Goal: Use online tool/utility: Utilize a website feature to perform a specific function

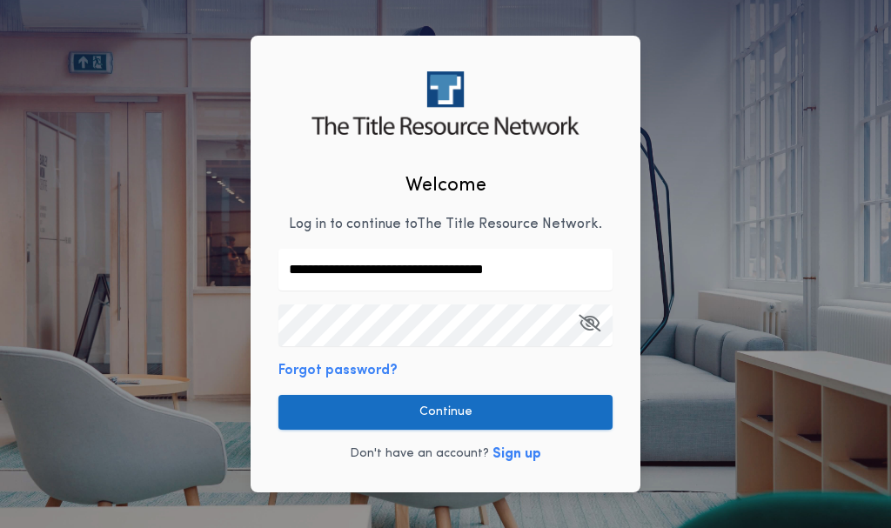
click at [490, 407] on button "Continue" at bounding box center [445, 412] width 334 height 35
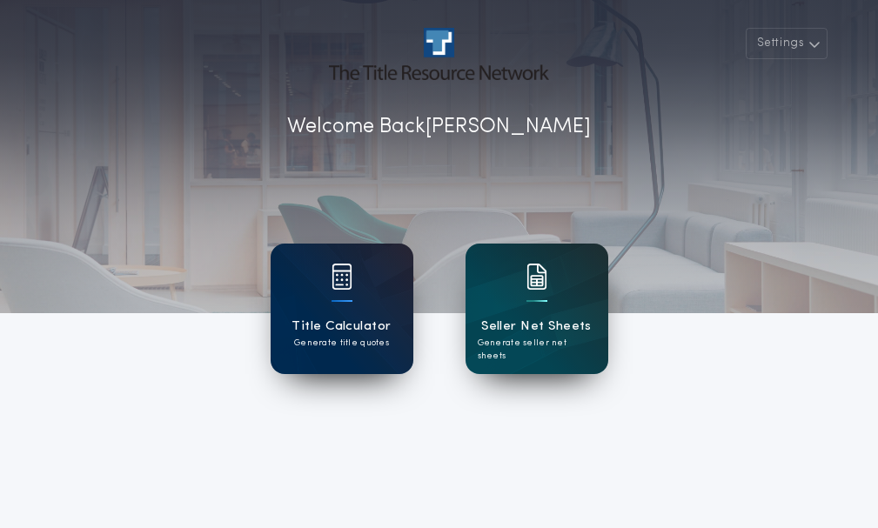
click at [350, 320] on h1 "Title Calculator" at bounding box center [340, 327] width 99 height 20
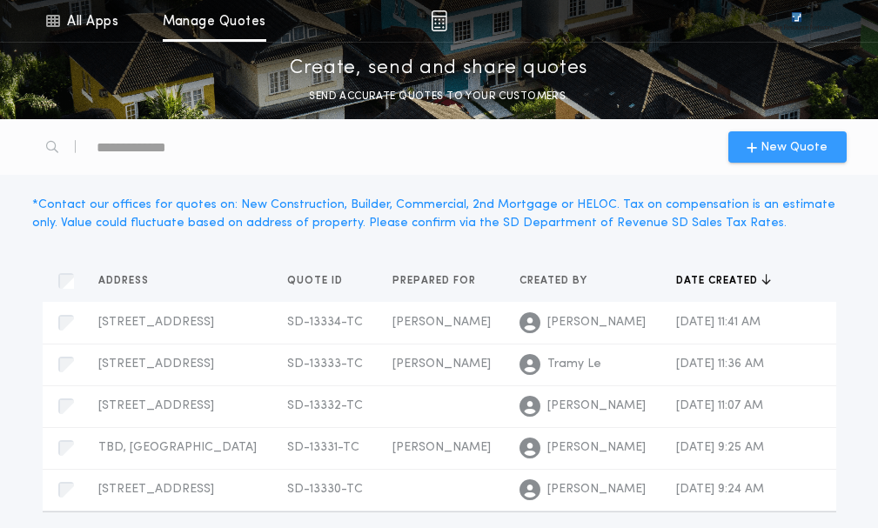
click at [780, 150] on span "New Quote" at bounding box center [793, 147] width 67 height 18
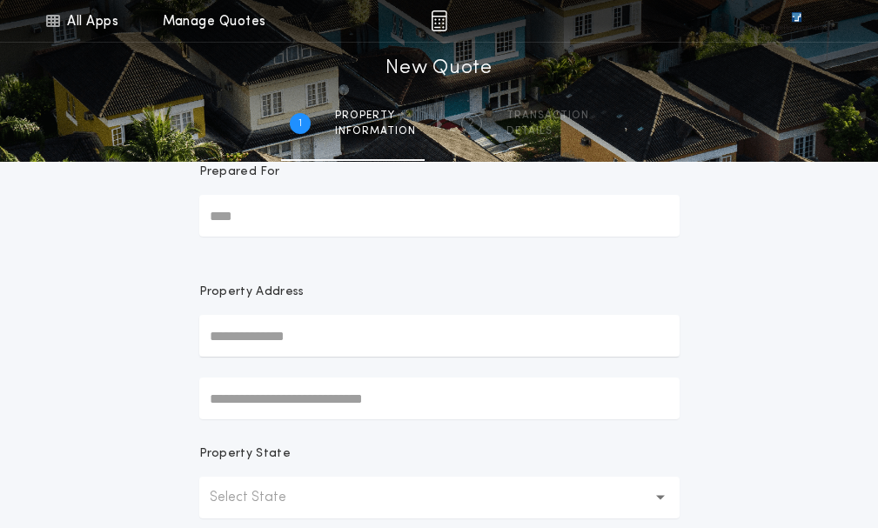
scroll to position [174, 0]
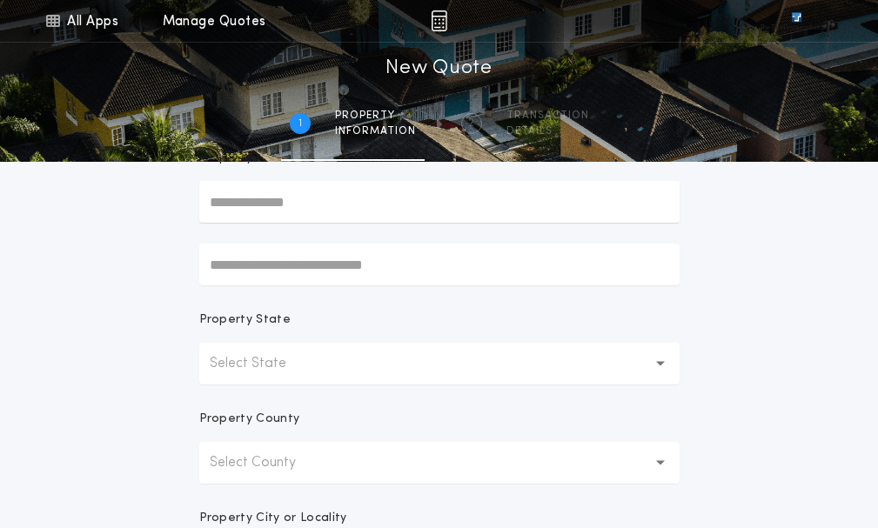
click at [332, 365] on button "Select State" at bounding box center [439, 364] width 480 height 42
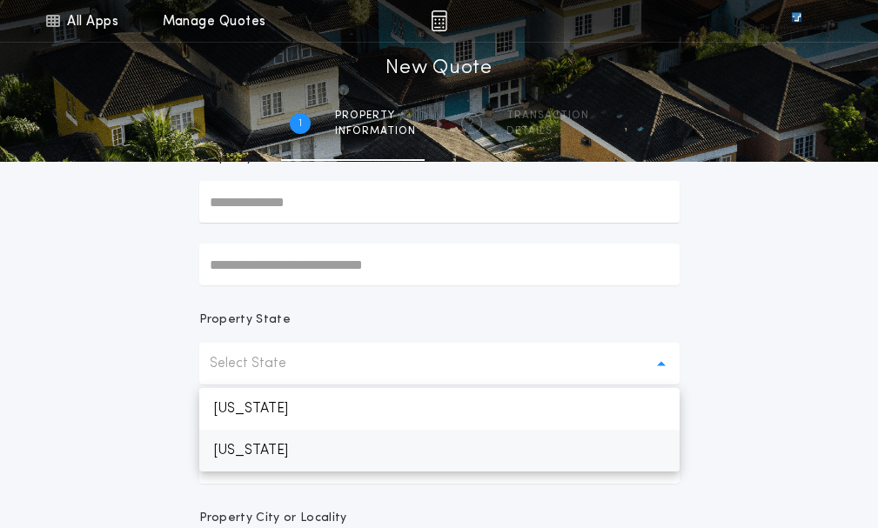
click at [296, 449] on p "[US_STATE]" at bounding box center [439, 451] width 480 height 42
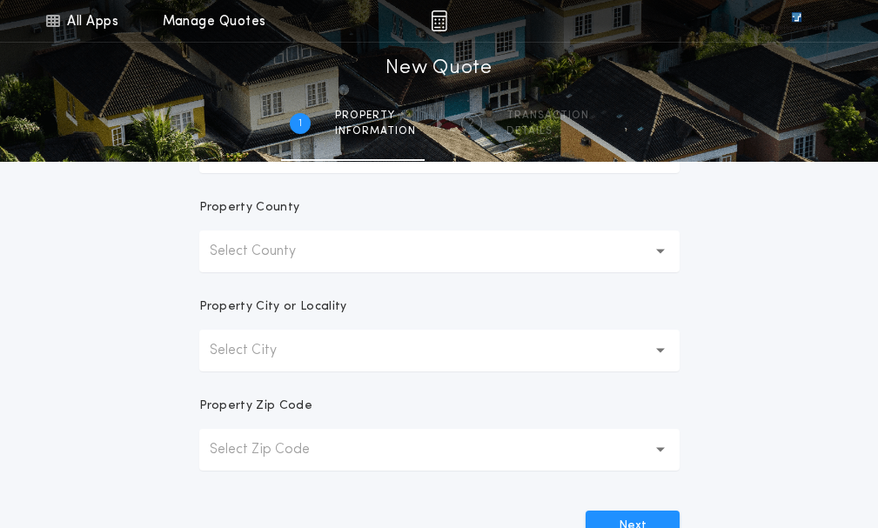
scroll to position [348, 0]
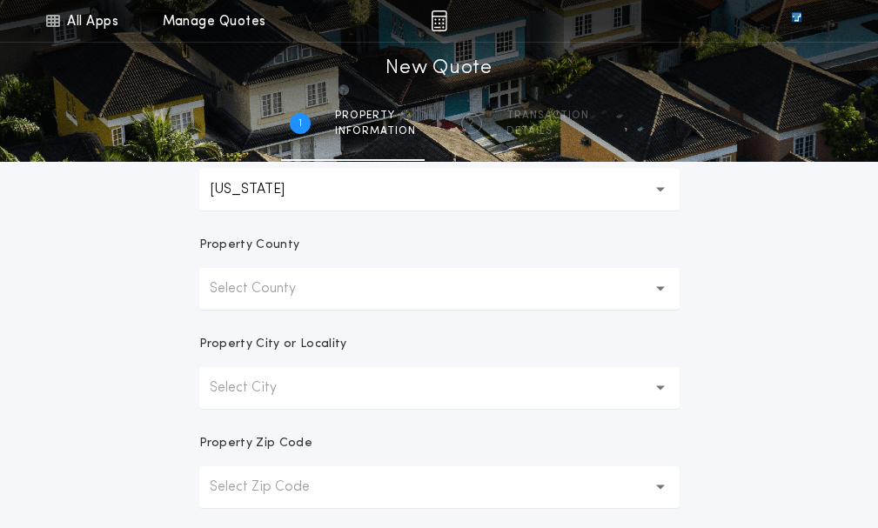
click at [320, 288] on p "Select County" at bounding box center [267, 288] width 114 height 21
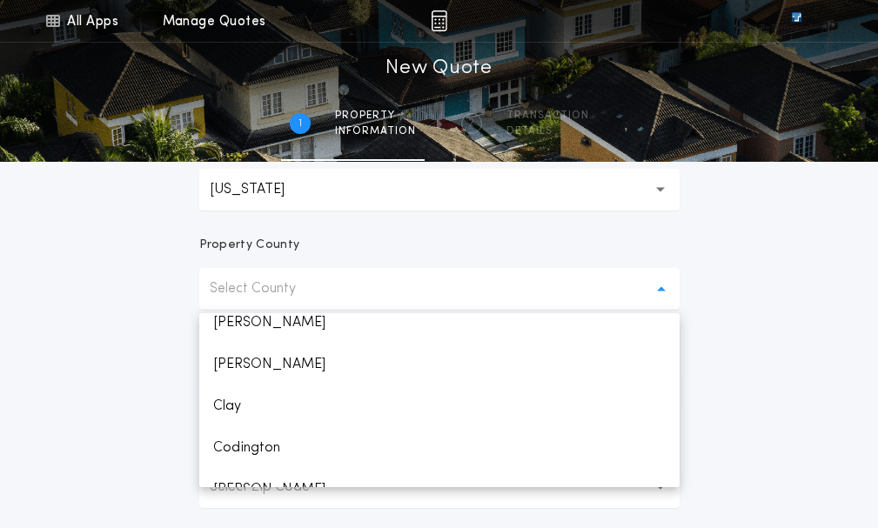
scroll to position [435, 0]
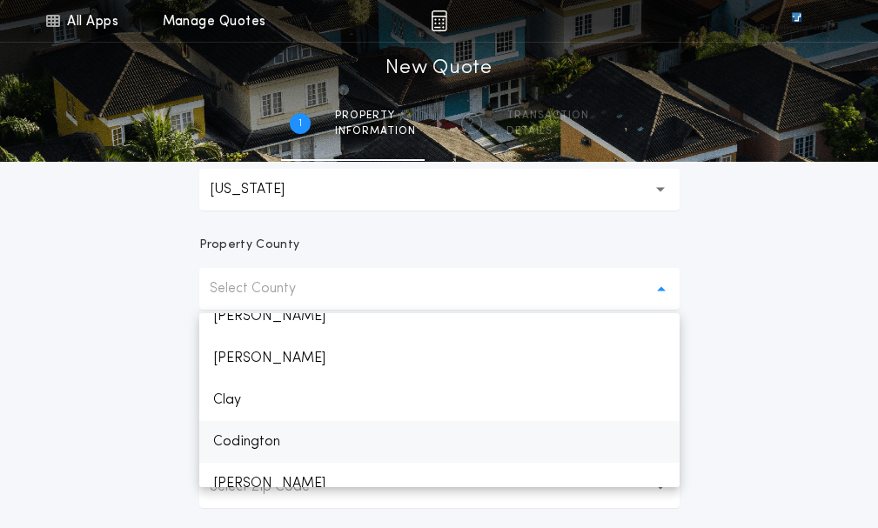
click at [268, 437] on p "Codington" at bounding box center [439, 442] width 480 height 42
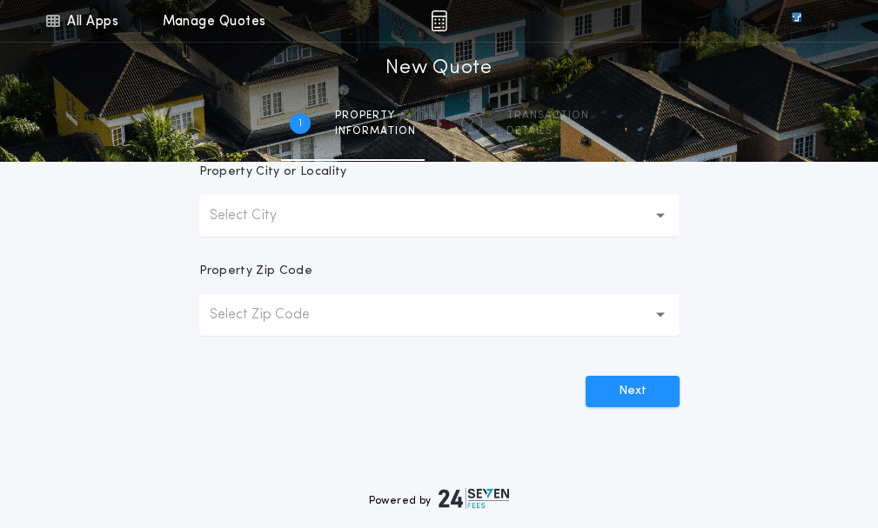
scroll to position [522, 0]
click at [344, 215] on button "Select City" at bounding box center [439, 214] width 480 height 42
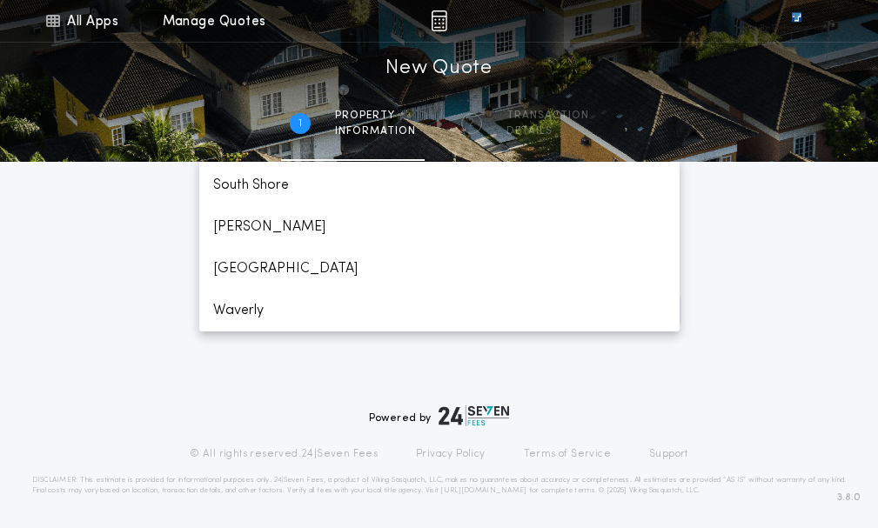
scroll to position [605, 0]
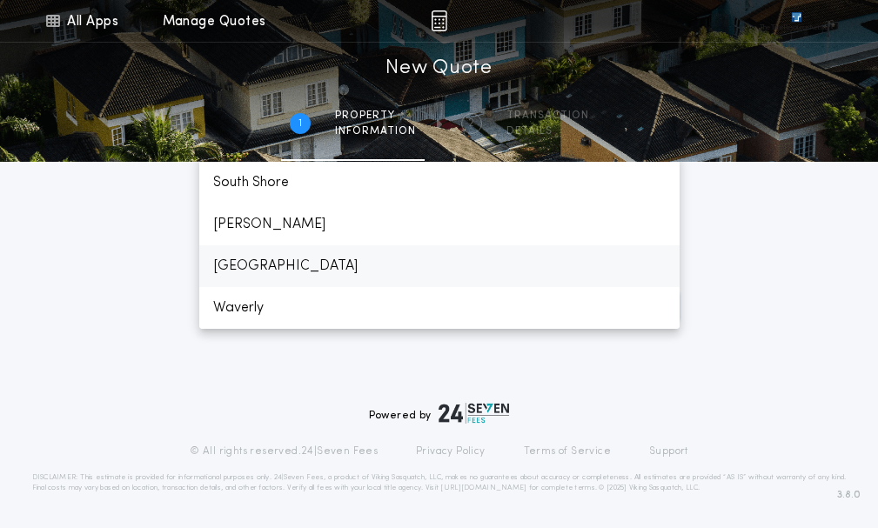
click at [282, 268] on p "[GEOGRAPHIC_DATA]" at bounding box center [439, 266] width 480 height 42
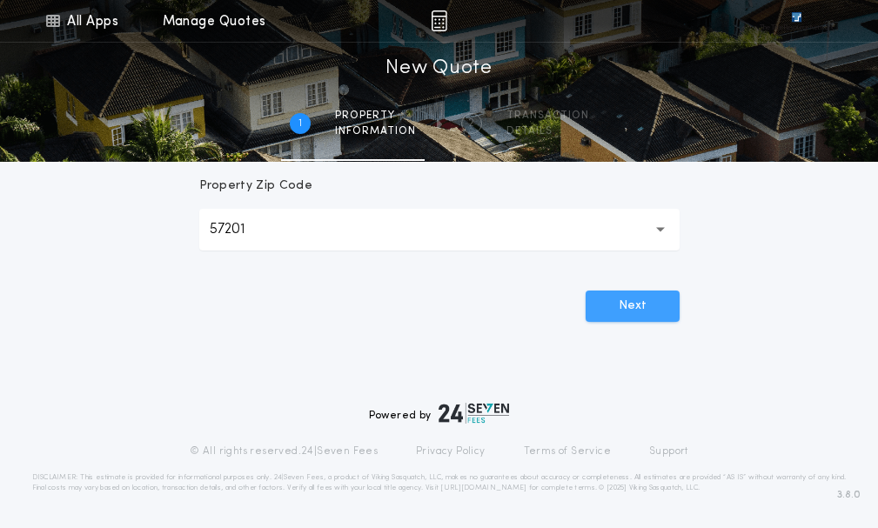
click at [621, 307] on button "Next" at bounding box center [632, 306] width 94 height 31
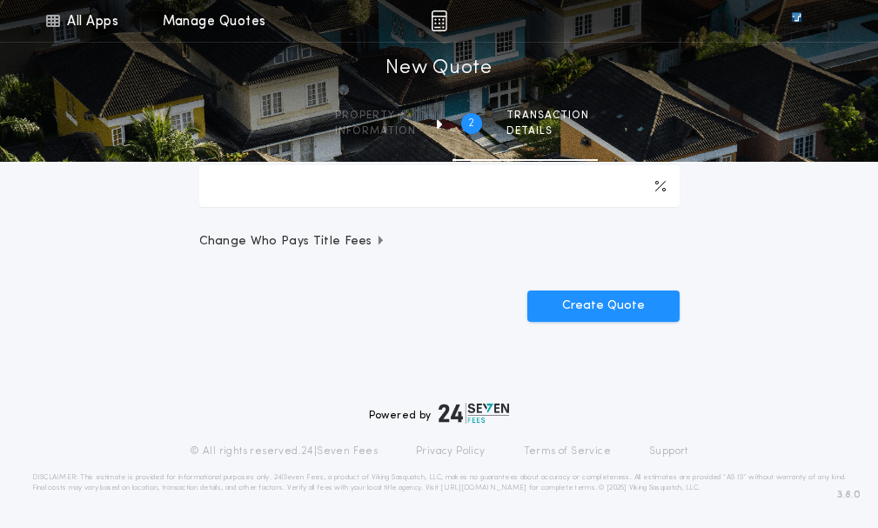
scroll to position [0, 0]
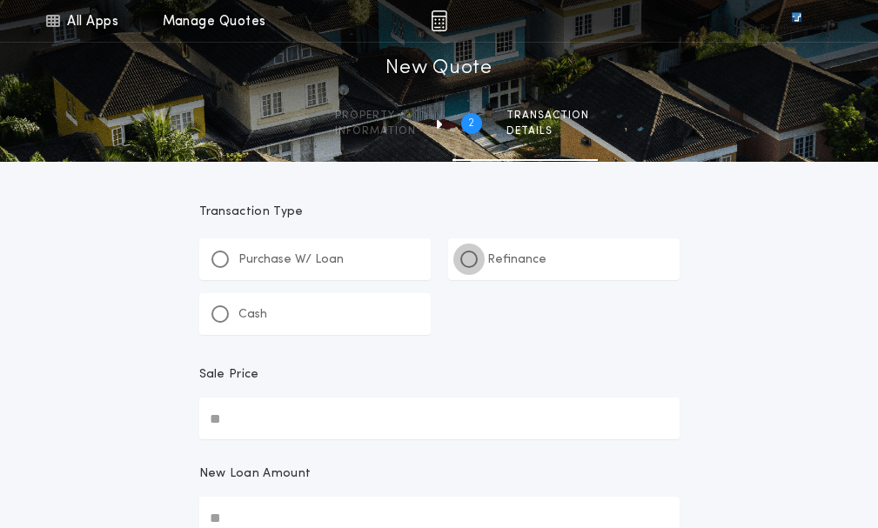
click at [476, 260] on div at bounding box center [468, 259] width 17 height 17
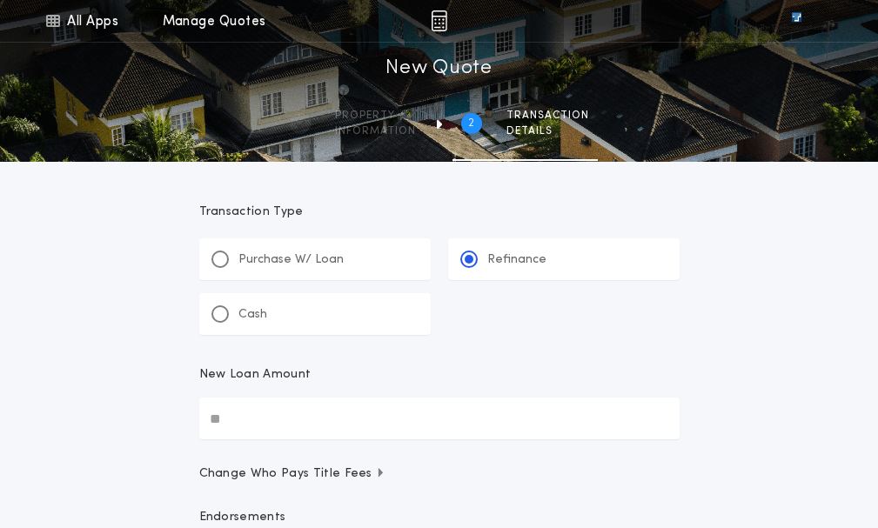
click at [353, 419] on input "New Loan Amount" at bounding box center [439, 419] width 480 height 42
type input "********"
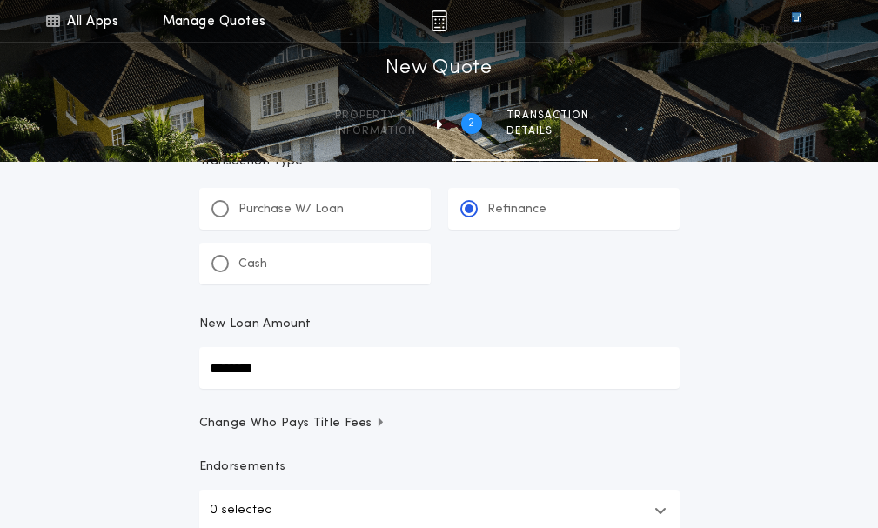
scroll to position [174, 0]
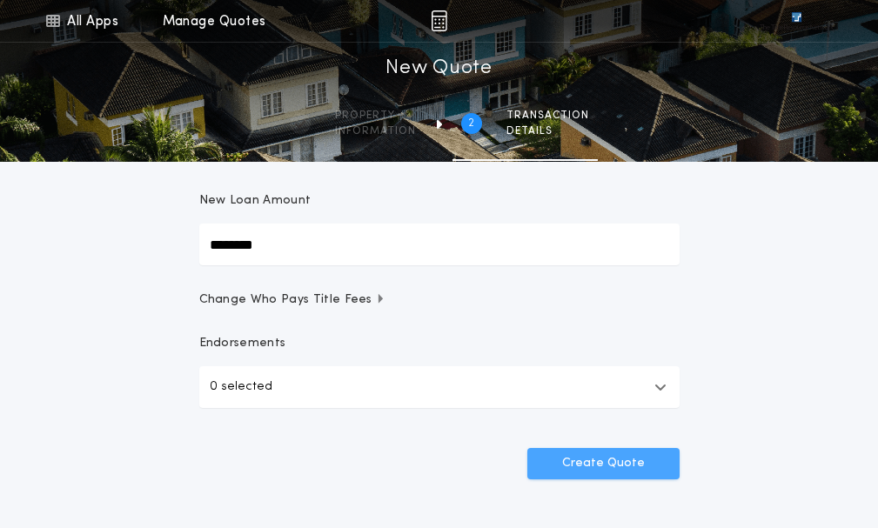
click at [593, 462] on button "Create Quote" at bounding box center [603, 463] width 152 height 31
